Goal: Task Accomplishment & Management: Complete application form

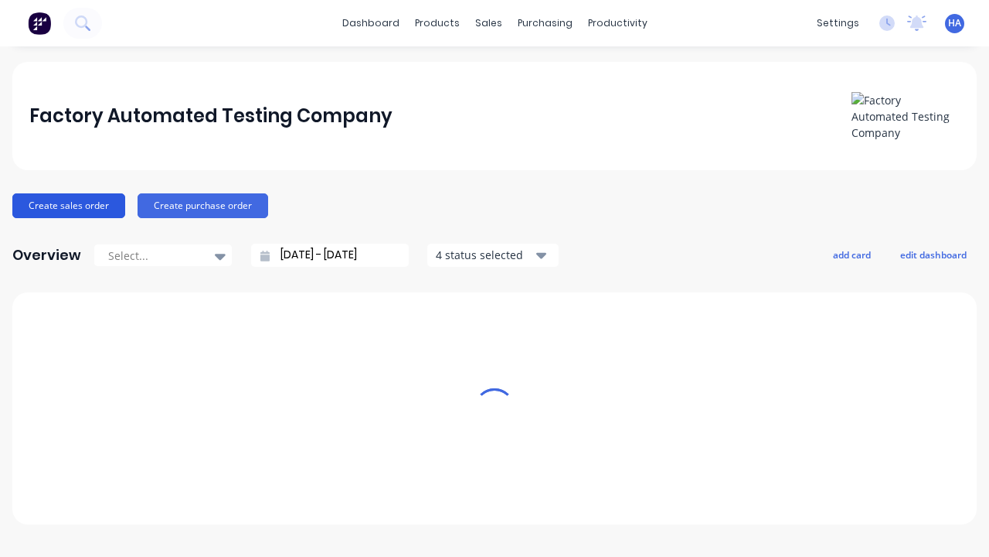
click at [67, 205] on button "Create sales order" at bounding box center [68, 205] width 113 height 25
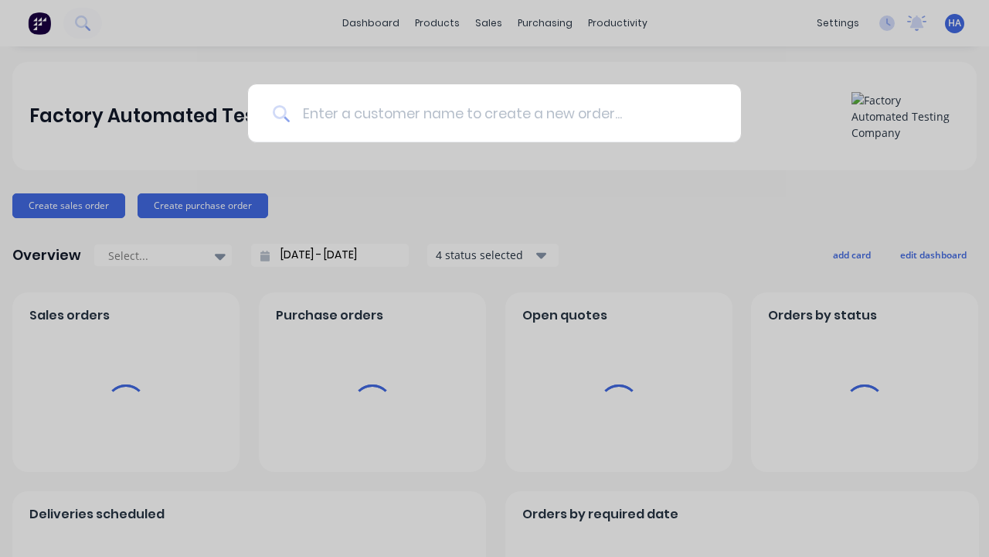
click at [502, 113] on input at bounding box center [503, 113] width 427 height 58
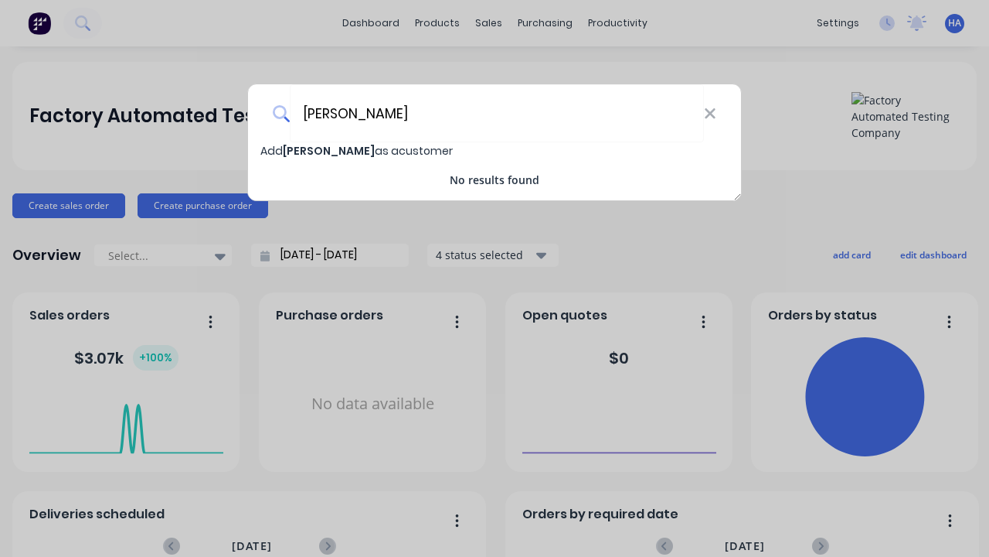
type input "[PERSON_NAME]"
click at [272, 151] on span "Add [PERSON_NAME] as a customer" at bounding box center [357, 150] width 192 height 15
select select "AU"
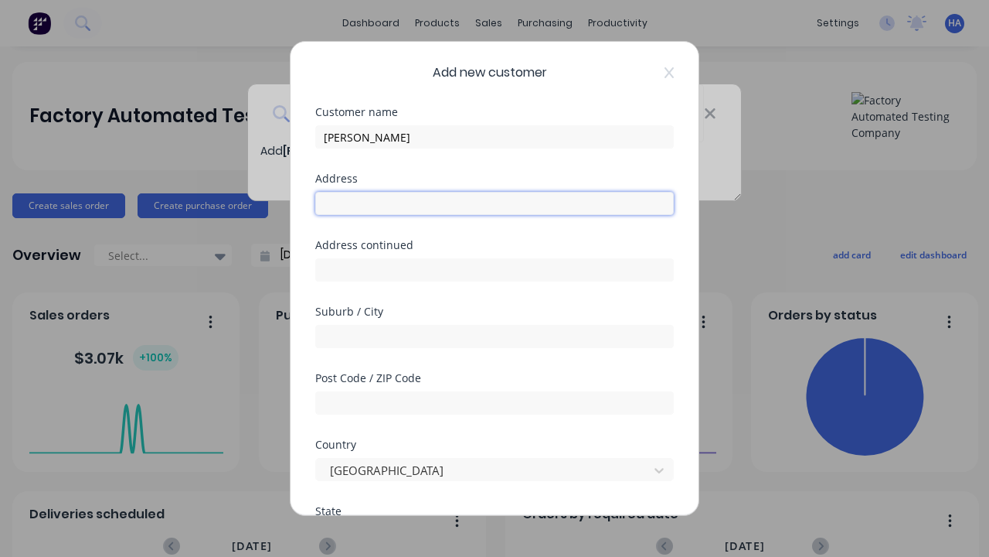
click at [495, 203] on input "text" at bounding box center [494, 203] width 359 height 23
type input "[STREET_ADDRESS]"
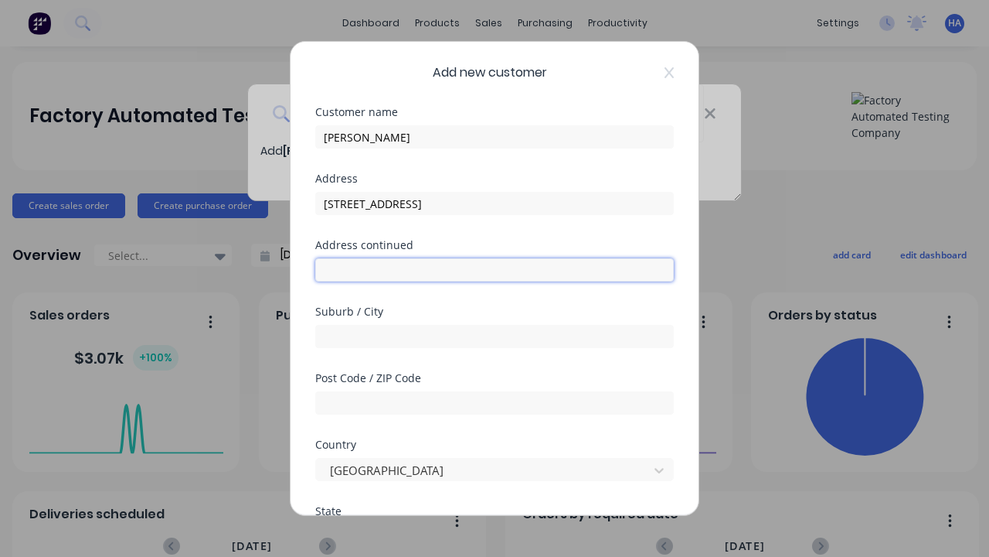
click at [495, 270] on input "text" at bounding box center [494, 269] width 359 height 23
type input "[STREET_ADDRESS]"
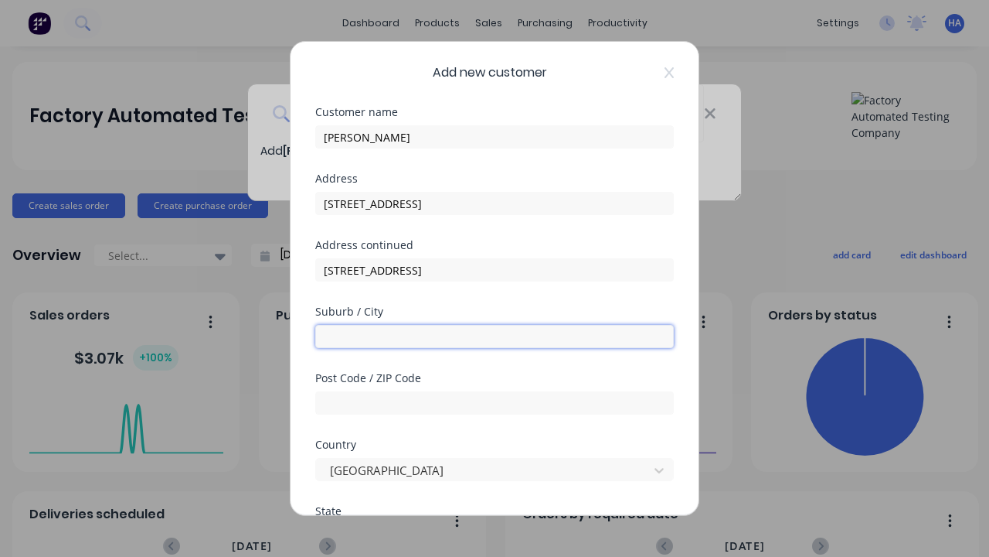
click at [495, 336] on input "text" at bounding box center [494, 336] width 359 height 23
type input "Heicokum"
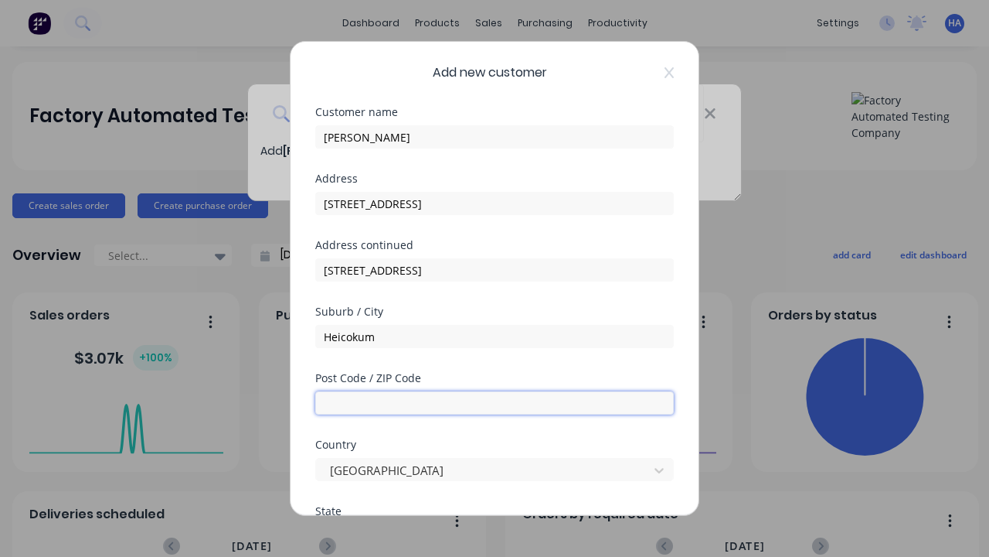
click at [495, 403] on input "text" at bounding box center [494, 402] width 359 height 23
type input "4120"
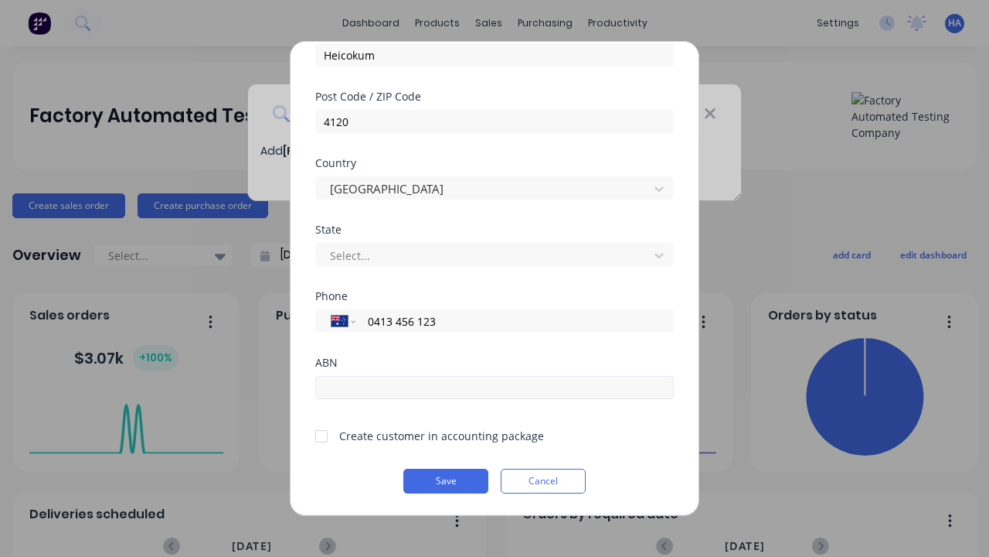
type input "0413 456 123"
click at [495, 387] on input "text" at bounding box center [494, 387] width 359 height 23
type input "12341234"
click at [446, 481] on button "Save" at bounding box center [446, 480] width 85 height 25
